Goal: Information Seeking & Learning: Understand process/instructions

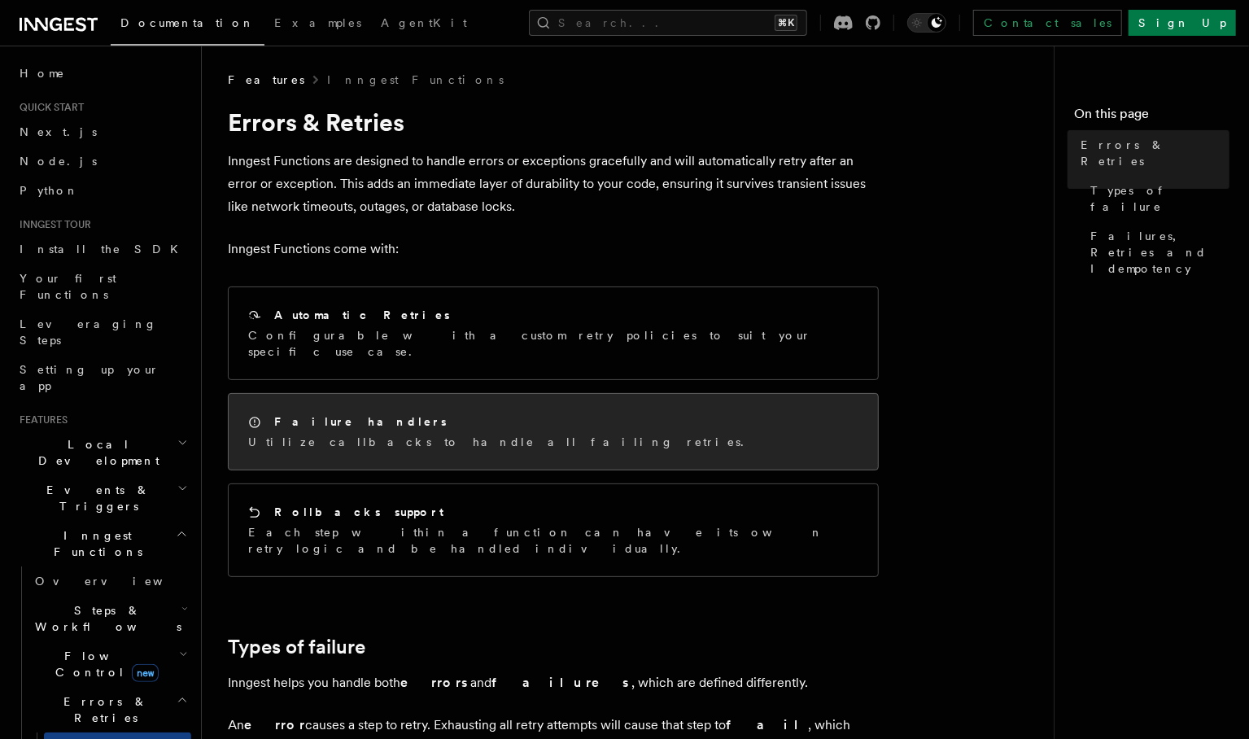
click at [403, 416] on div "Failure handlers Utilize callbacks to handle all failing retries." at bounding box center [500, 431] width 505 height 37
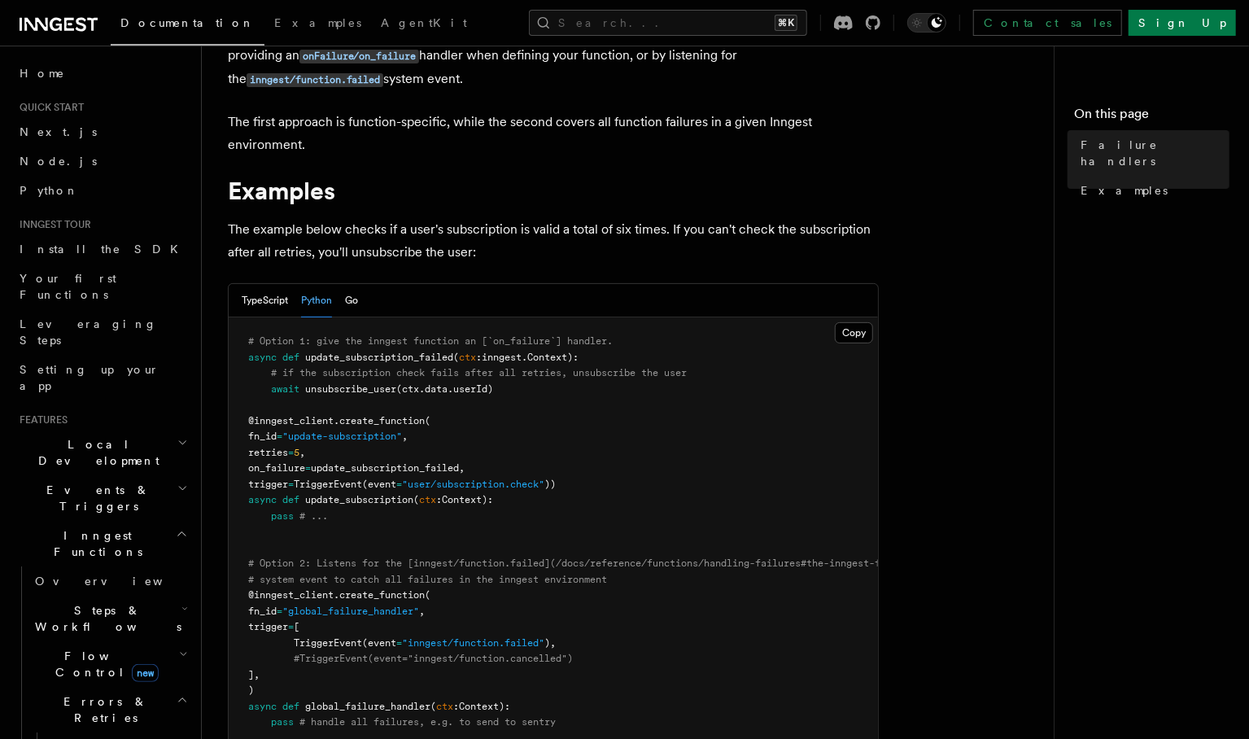
scroll to position [206, 0]
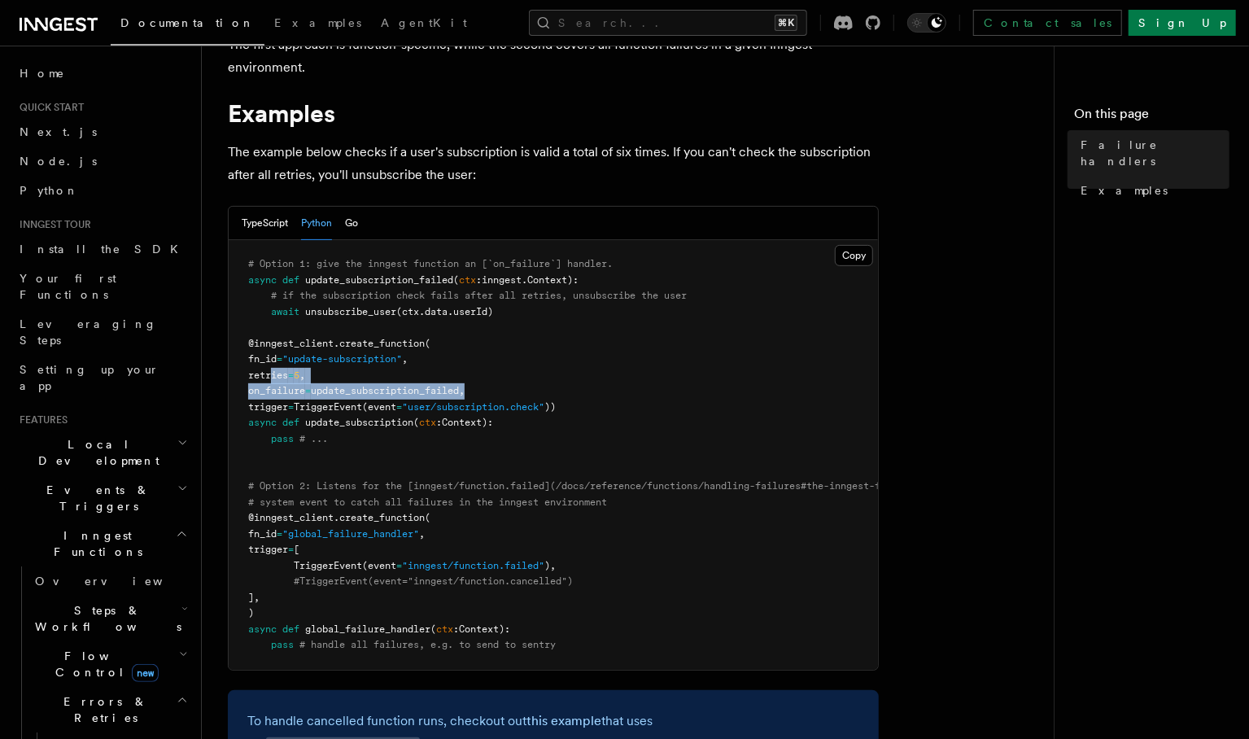
drag, startPoint x: 271, startPoint y: 373, endPoint x: 512, endPoint y: 386, distance: 241.3
click at [512, 386] on pre "# Option 1: give the inngest function an [`on_failure`] handler. async def upda…" at bounding box center [554, 455] width 650 height 430
copy code "retries = 5 , on_failure = update_subscription_failed,"
click at [481, 313] on span "(ctx.data.userId)" at bounding box center [444, 311] width 97 height 11
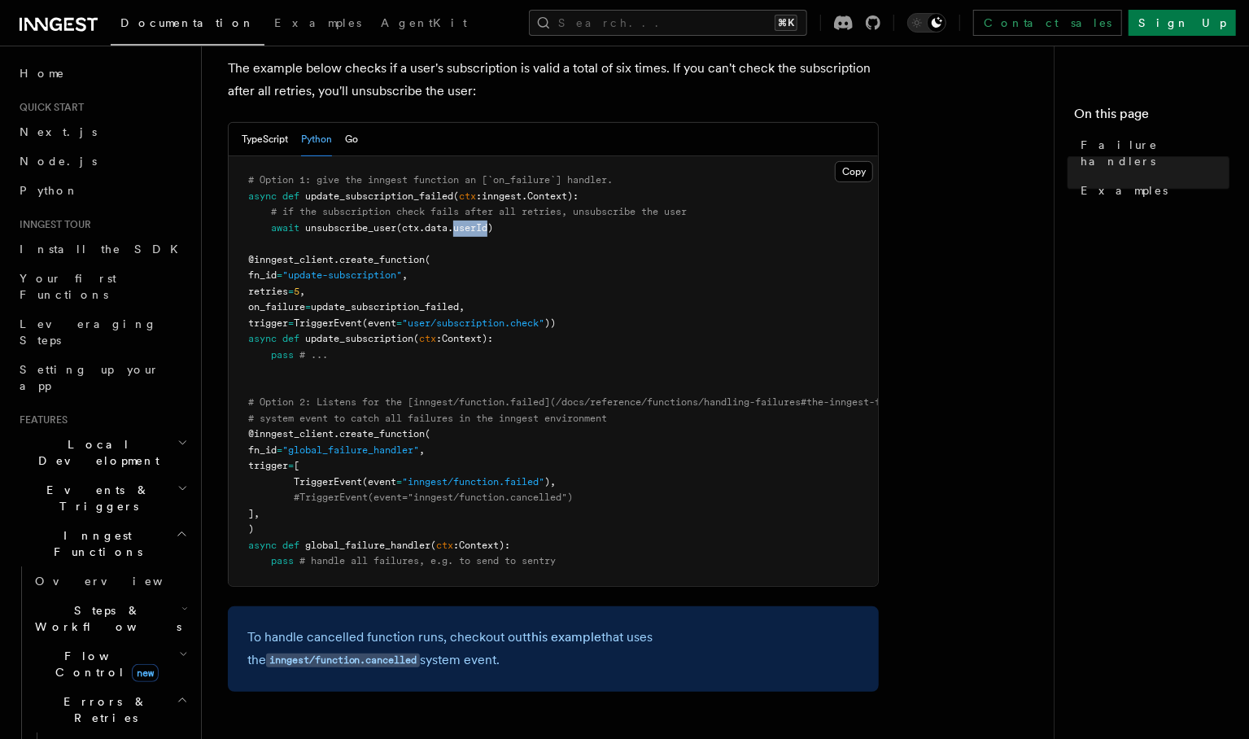
scroll to position [311, 0]
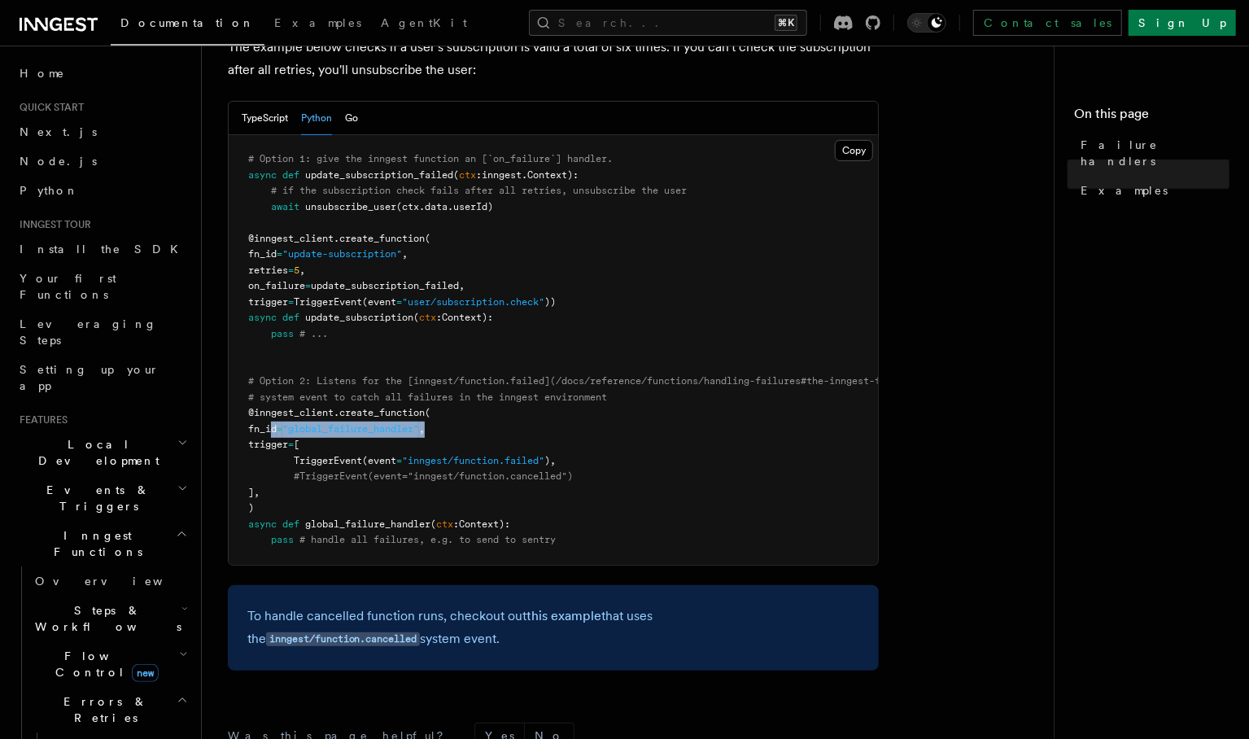
drag, startPoint x: 269, startPoint y: 428, endPoint x: 468, endPoint y: 424, distance: 198.6
click at [468, 424] on pre "# Option 1: give the inngest function an [`on_failure`] handler. async def upda…" at bounding box center [554, 350] width 650 height 430
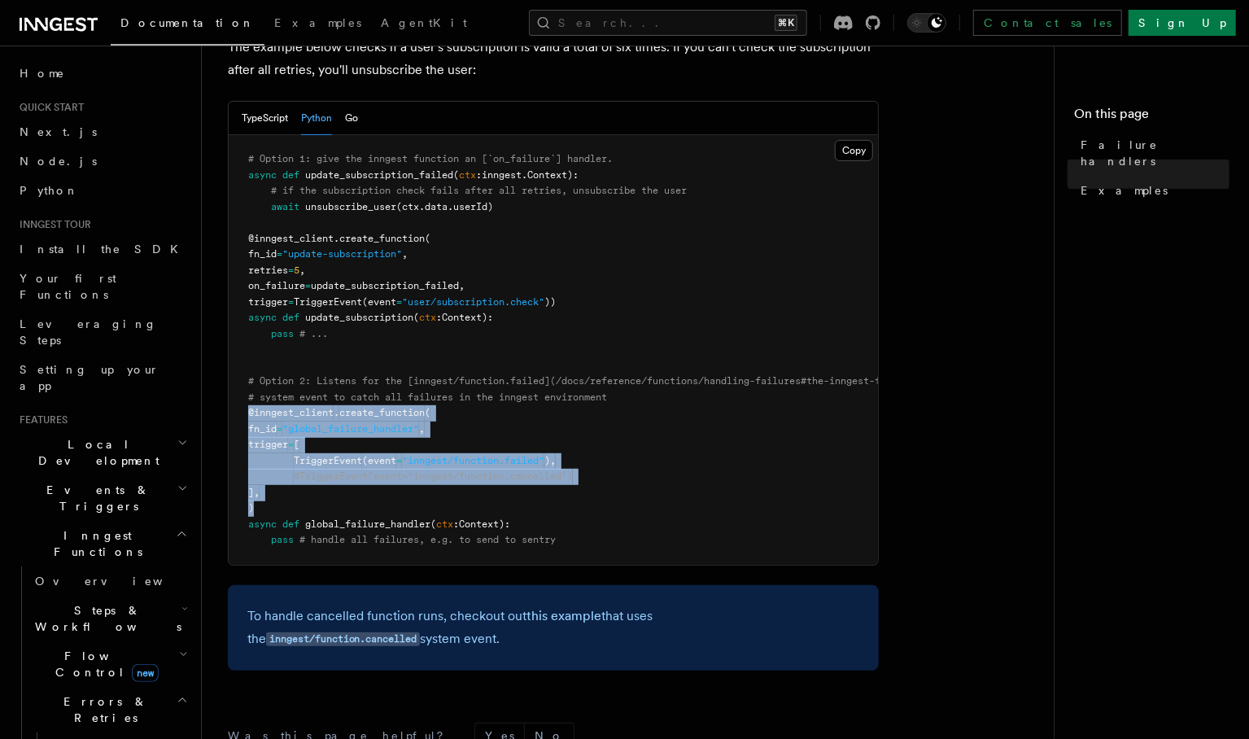
drag, startPoint x: 265, startPoint y: 508, endPoint x: 216, endPoint y: 416, distance: 104.1
click at [216, 416] on div "Features Inngest Functions Errors & Retries Failure handlers TypeScript only If…" at bounding box center [660, 341] width 917 height 1305
copy code "@inngest_client . create_function ( fn_id = "global_failure_handler" , trigger …"
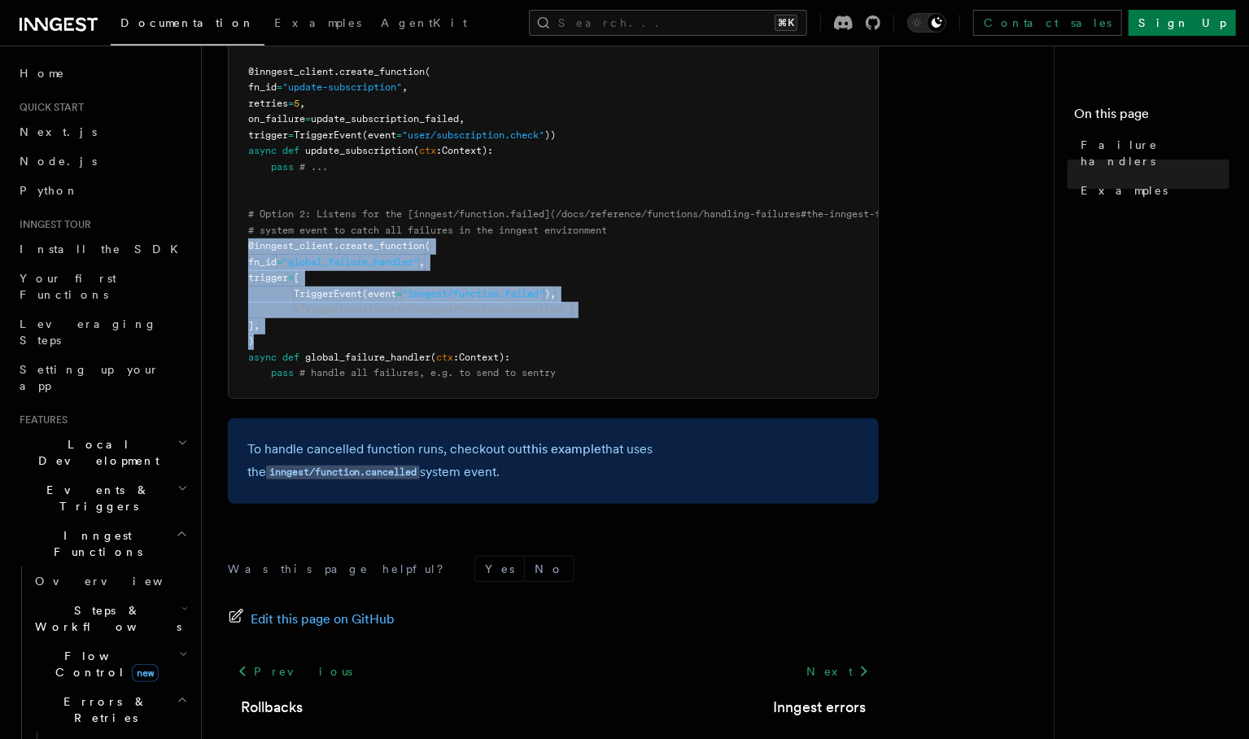
scroll to position [103, 0]
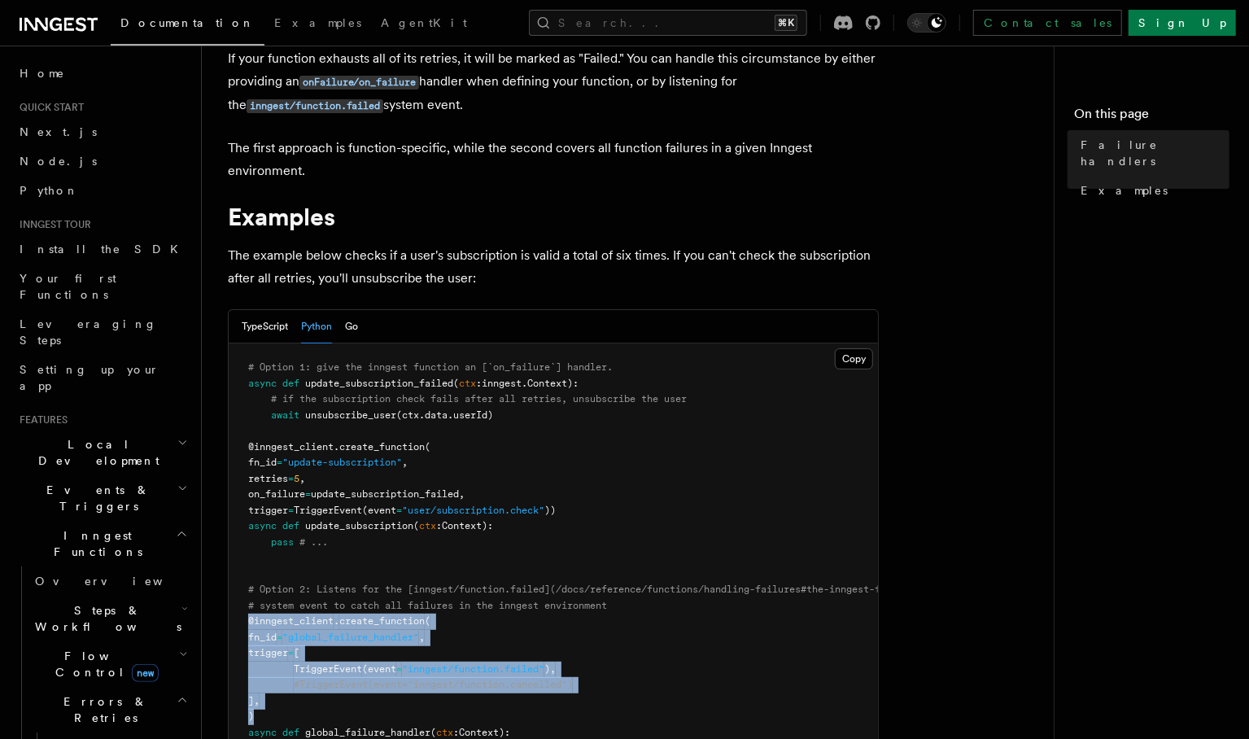
click at [102, 482] on span "Events & Triggers" at bounding box center [95, 498] width 164 height 33
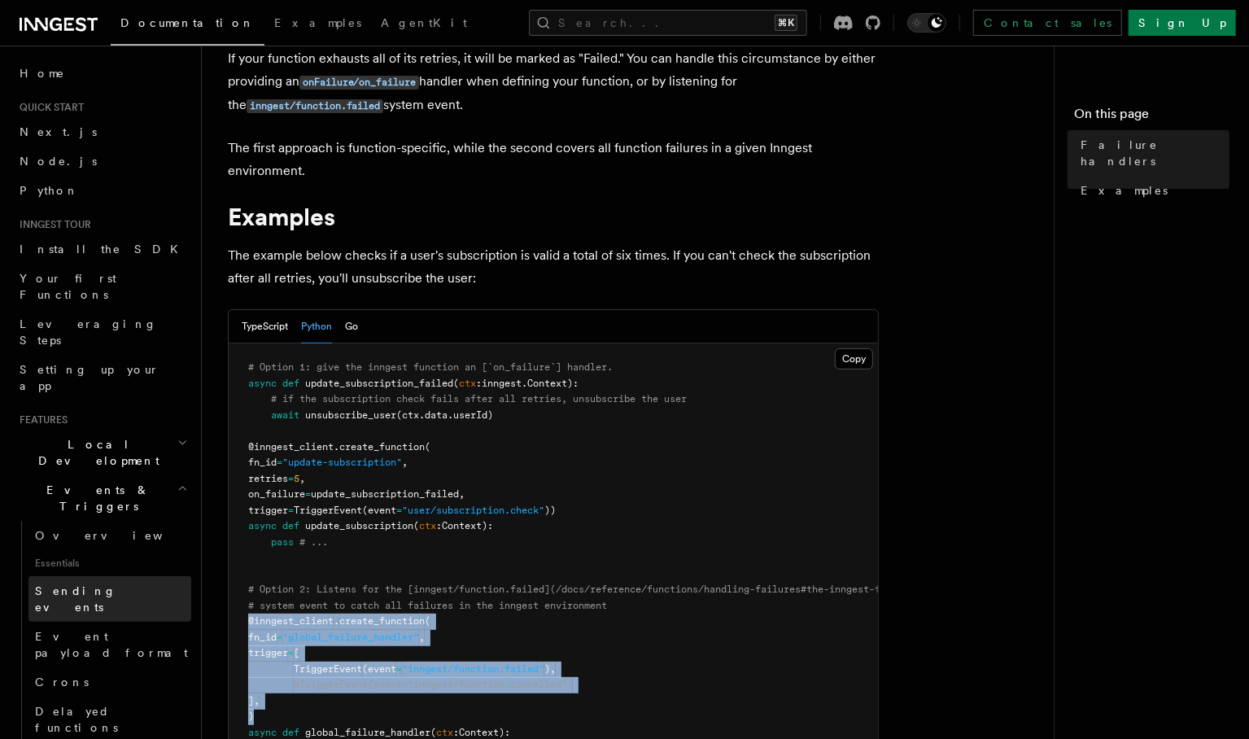
click at [81, 584] on span "Sending events" at bounding box center [75, 598] width 81 height 29
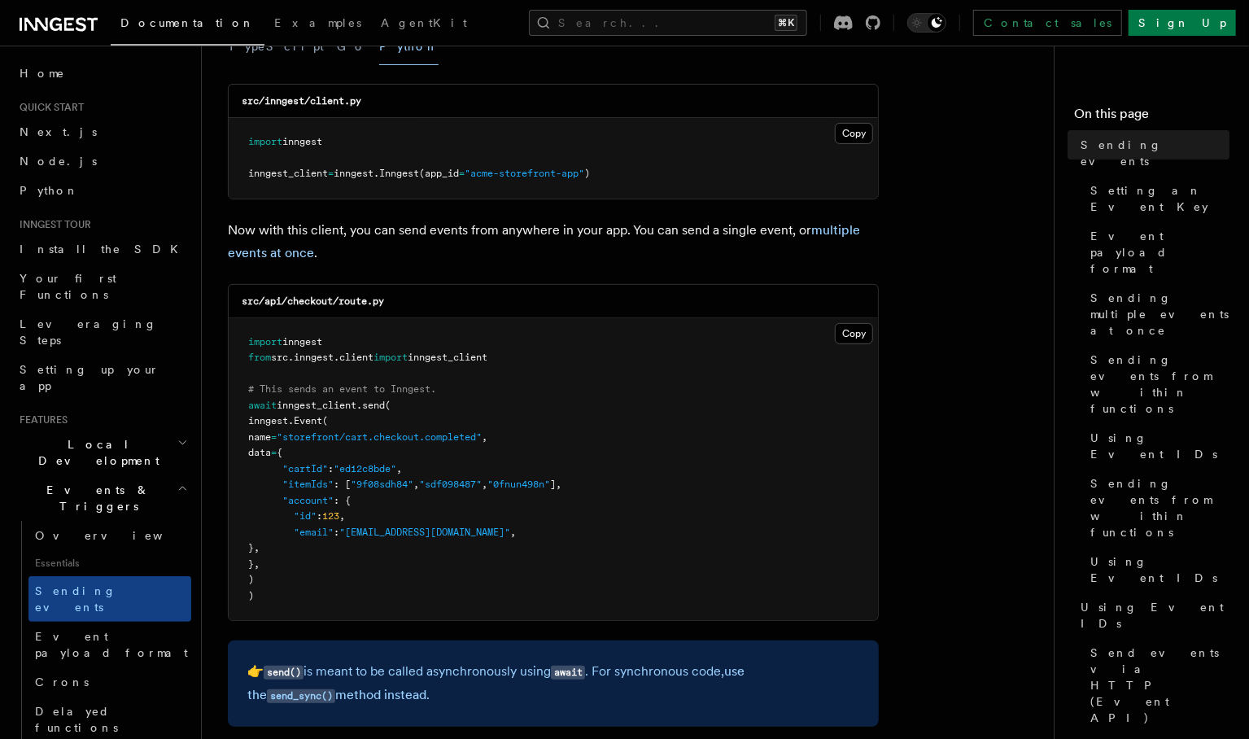
scroll to position [268, 0]
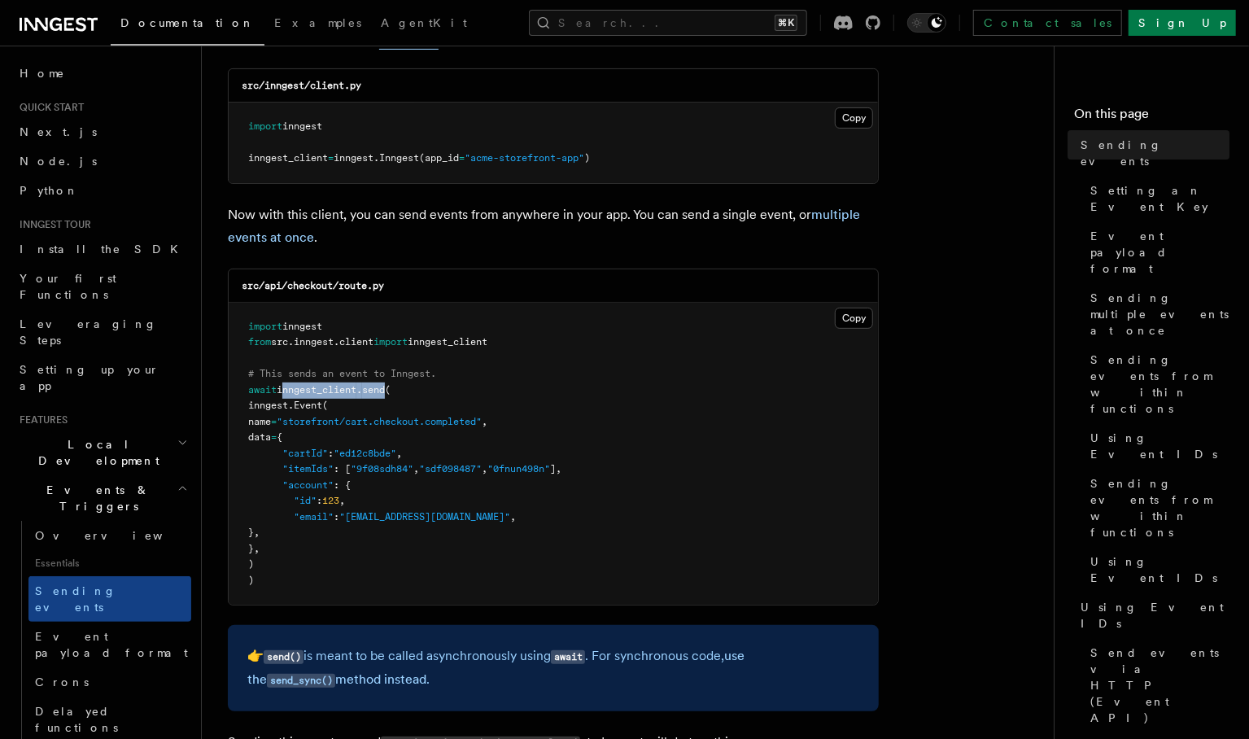
drag, startPoint x: 281, startPoint y: 391, endPoint x: 395, endPoint y: 394, distance: 114.0
click at [391, 394] on span "await inngest_client . send (" at bounding box center [319, 389] width 142 height 11
copy span "inngest_client . send"
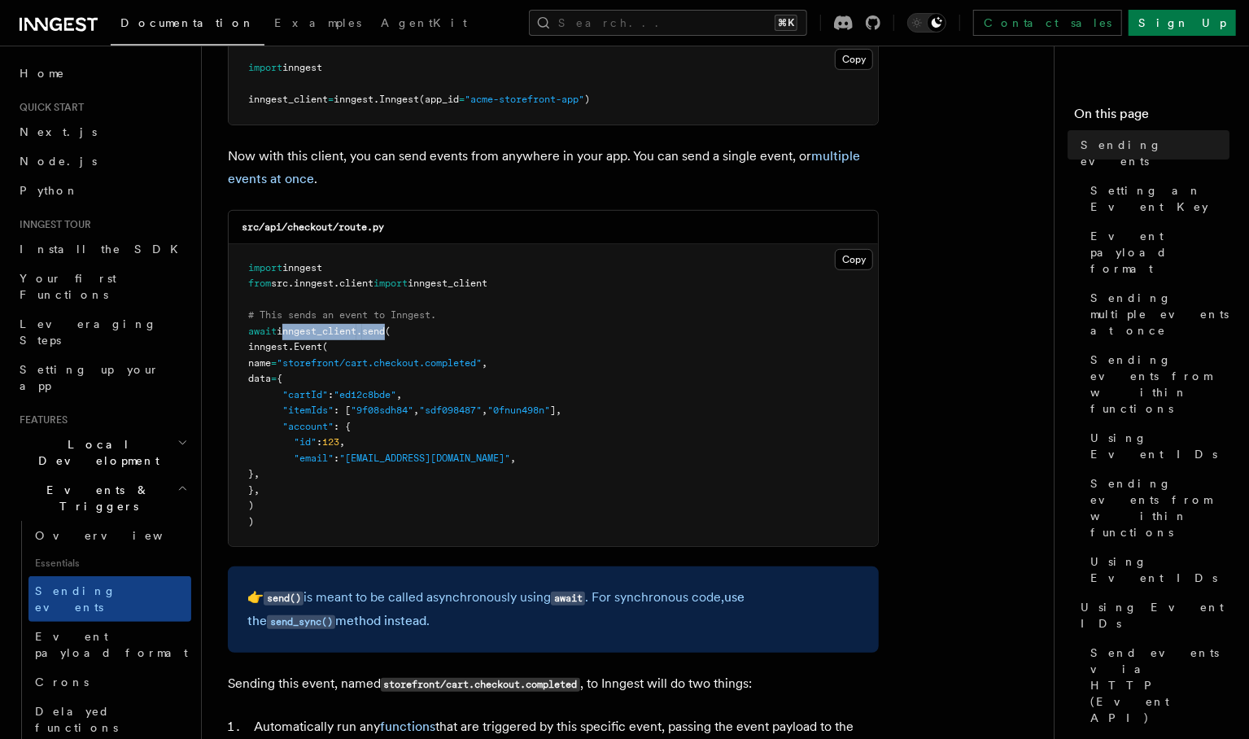
scroll to position [381, 0]
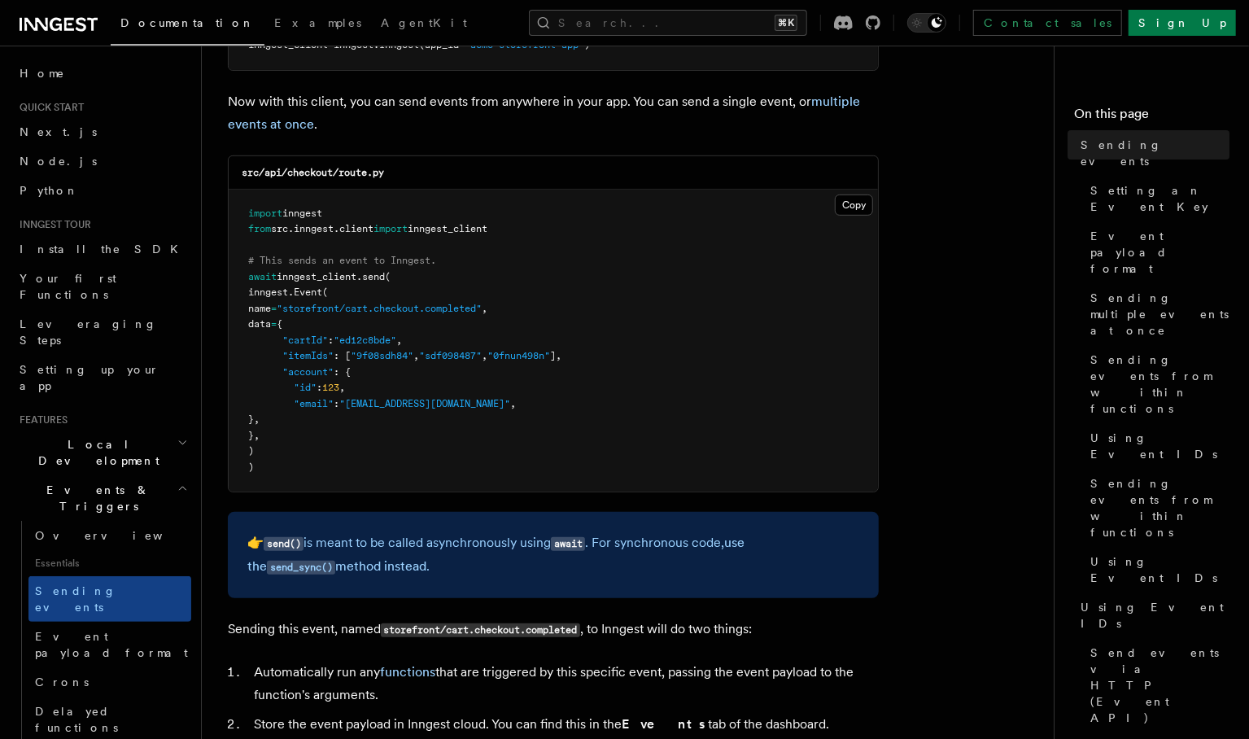
click at [271, 308] on span "name" at bounding box center [259, 308] width 23 height 11
copy span "name"
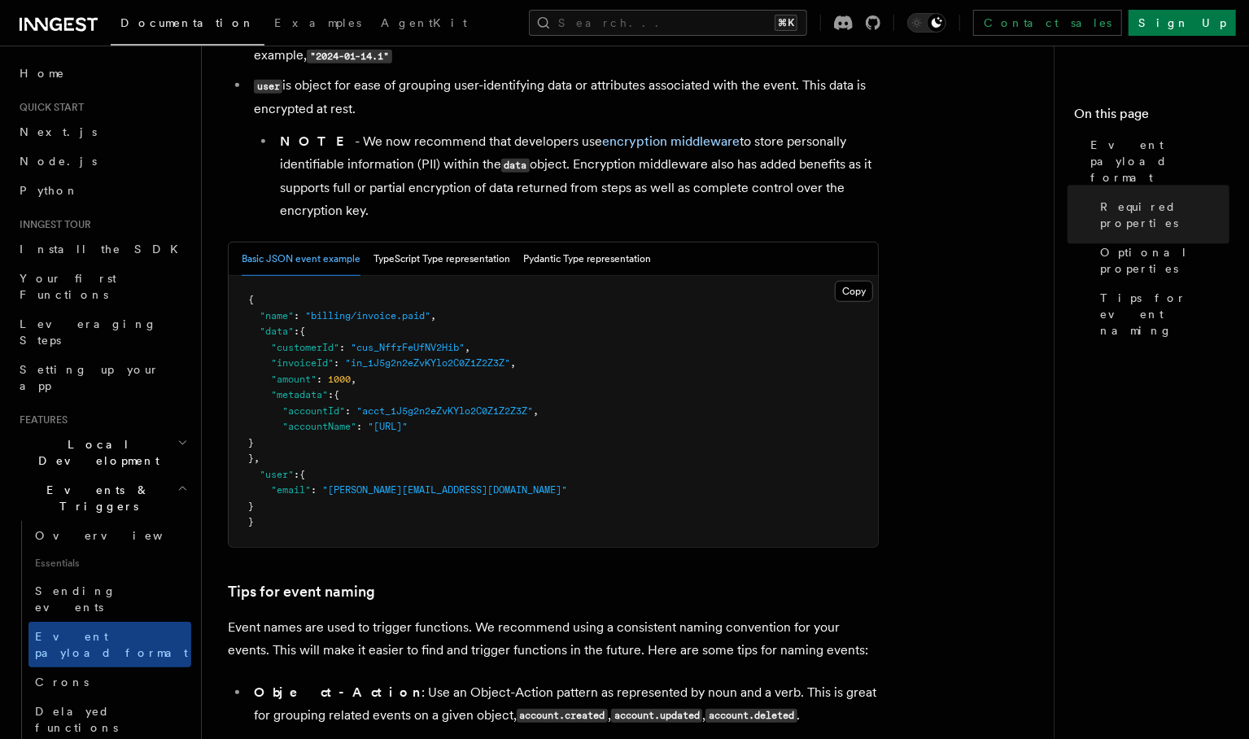
scroll to position [565, 0]
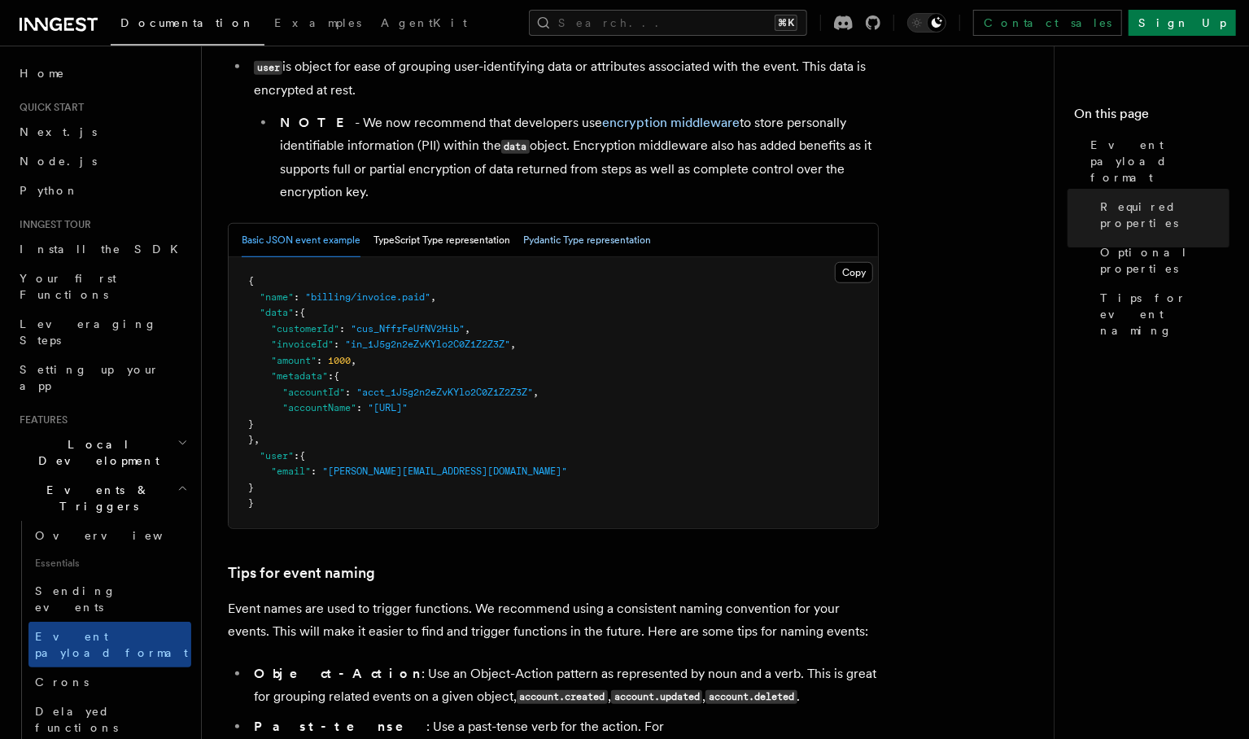
click at [554, 252] on button "Pydantic Type representation" at bounding box center [587, 240] width 128 height 33
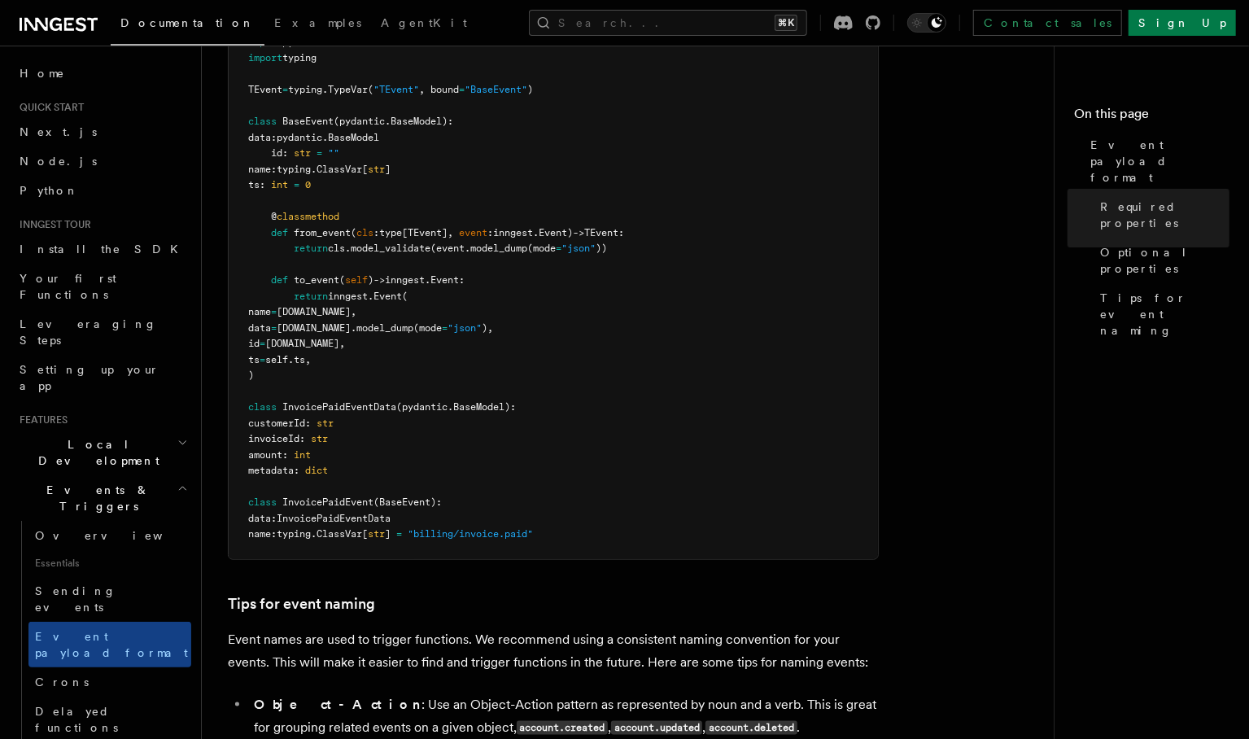
scroll to position [916, 0]
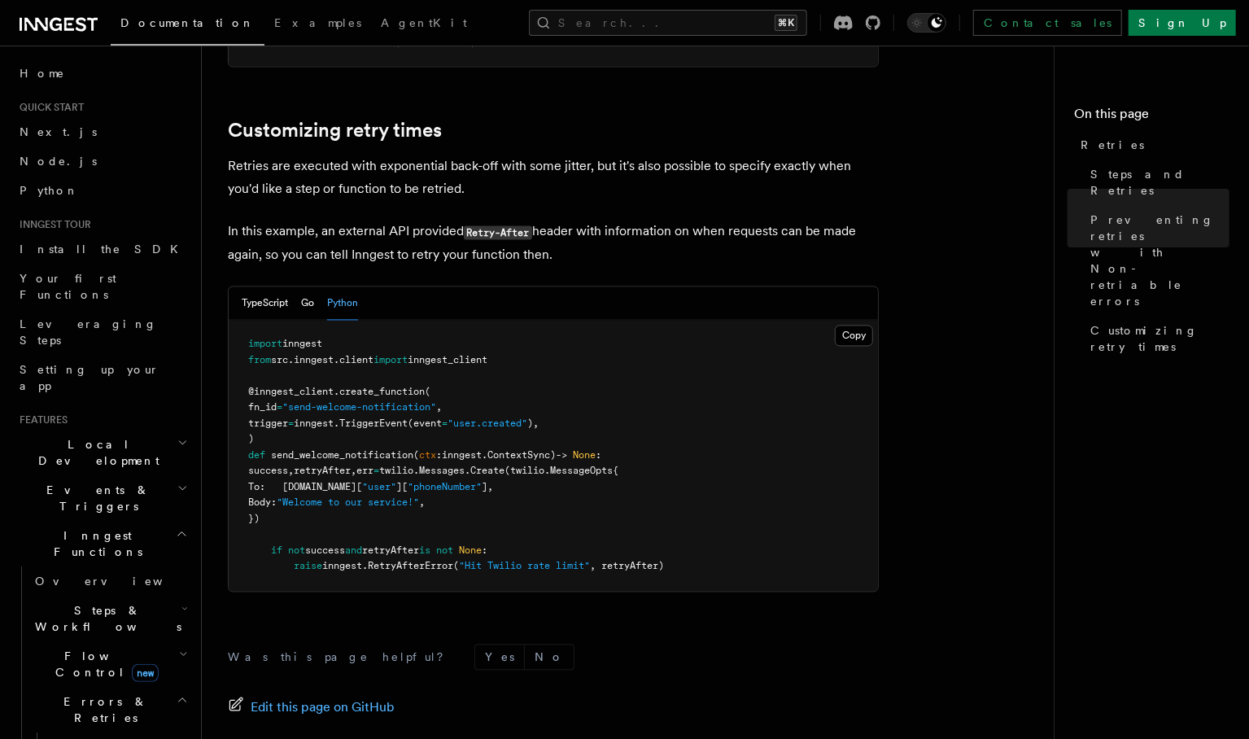
scroll to position [1857, 0]
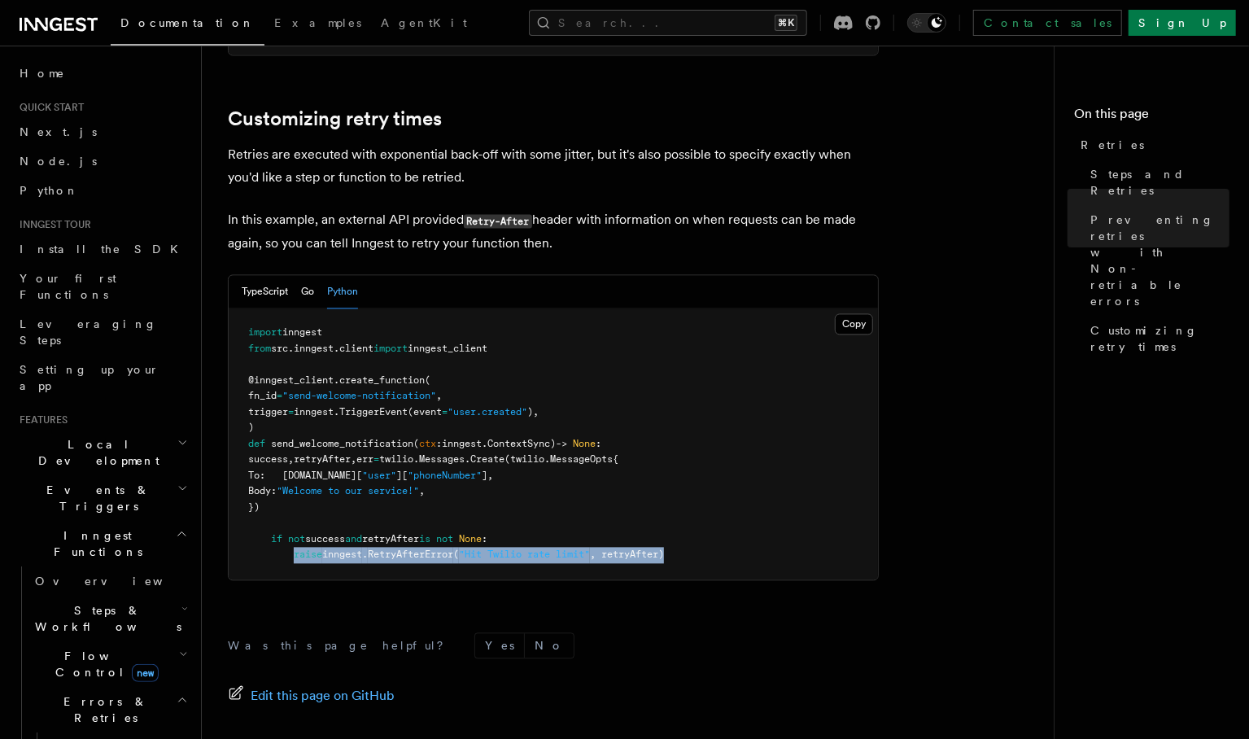
drag, startPoint x: 295, startPoint y: 539, endPoint x: 710, endPoint y: 536, distance: 415.1
click at [710, 536] on pre "import inngest from src . inngest . client import inngest_client @inngest_clien…" at bounding box center [554, 444] width 650 height 271
copy span "raise inngest . RetryAfterError ( "Hit Twilio rate limit" , retryAfter)"
